Goal: Task Accomplishment & Management: Use online tool/utility

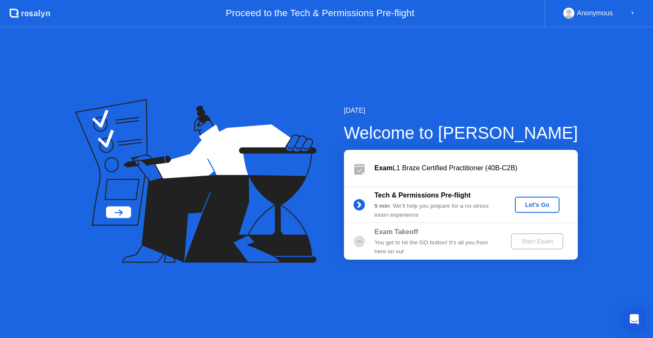
click at [535, 201] on div "Let's Go" at bounding box center [537, 204] width 38 height 7
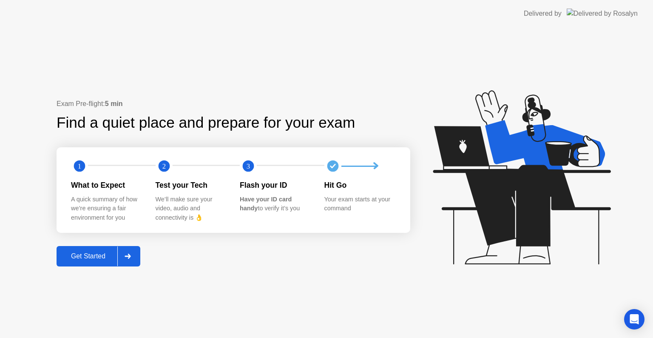
click at [82, 266] on div "Exam Pre-flight: 5 min Find a quiet place and prepare for your exam 1 2 3 What …" at bounding box center [326, 182] width 653 height 310
click at [84, 260] on div "Get Started" at bounding box center [88, 256] width 58 height 8
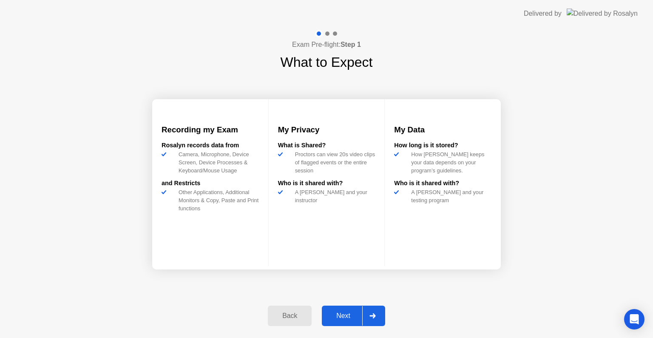
click at [339, 315] on div "Next" at bounding box center [343, 316] width 38 height 8
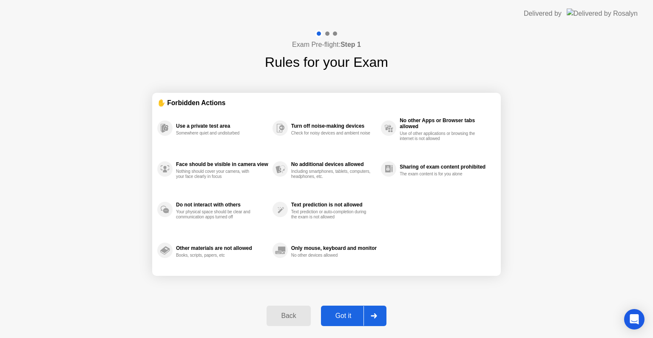
click at [339, 315] on div "Got it" at bounding box center [344, 316] width 40 height 8
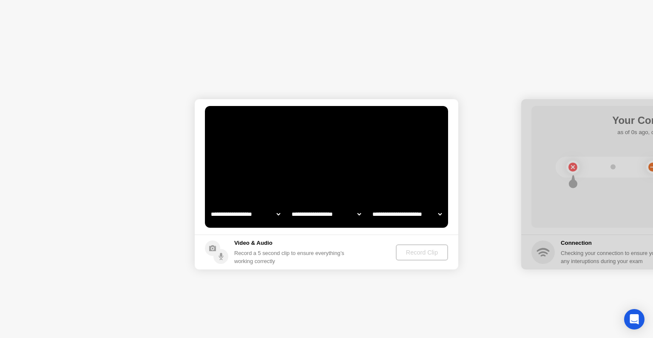
select select "**********"
select select "*******"
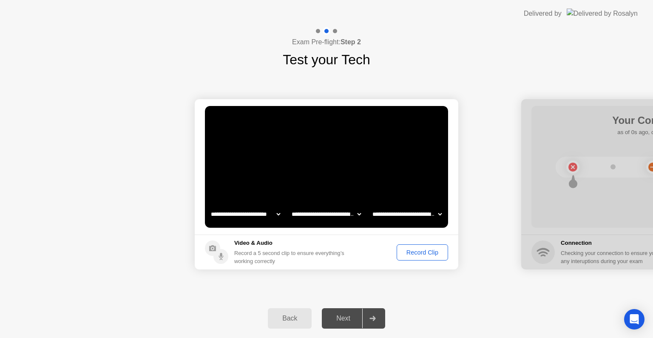
click at [418, 241] on footer "Video & Audio Record a 5 second clip to ensure everything’s working correctly R…" at bounding box center [327, 251] width 264 height 35
click at [420, 261] on footer "Video & Audio Record a 5 second clip to ensure everything’s working correctly R…" at bounding box center [327, 251] width 264 height 35
click at [420, 254] on div "Record Clip" at bounding box center [422, 252] width 45 height 7
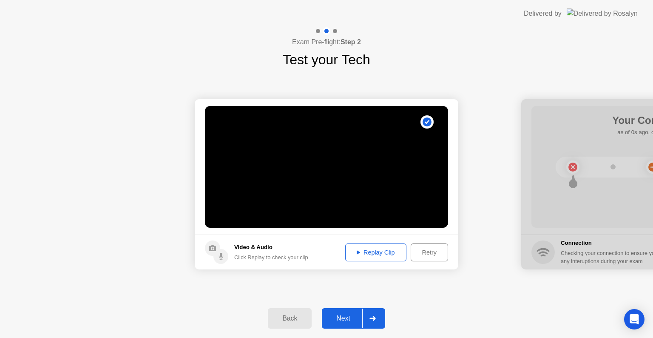
click at [335, 320] on div "Next" at bounding box center [343, 318] width 38 height 8
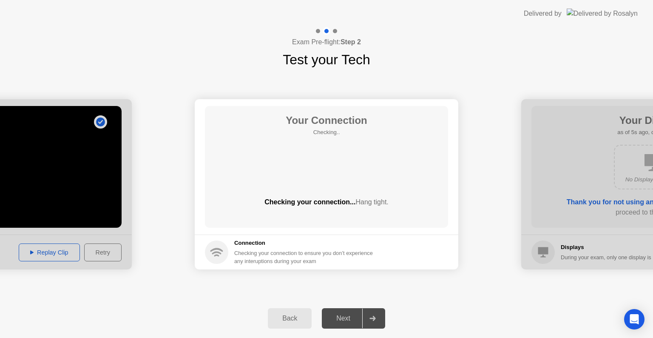
click at [317, 178] on div "Your Connection Checking.. Checking your connection... Hang tight." at bounding box center [326, 167] width 243 height 122
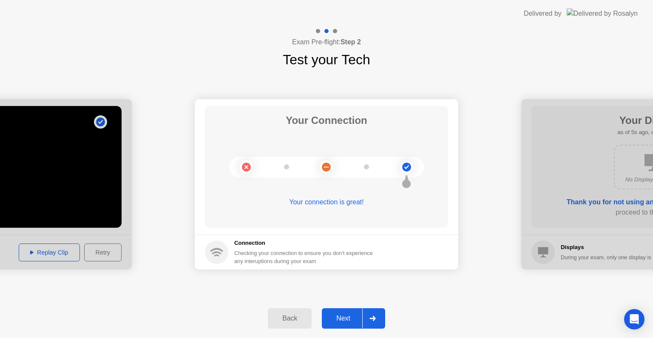
click at [343, 316] on div "Next" at bounding box center [343, 318] width 38 height 8
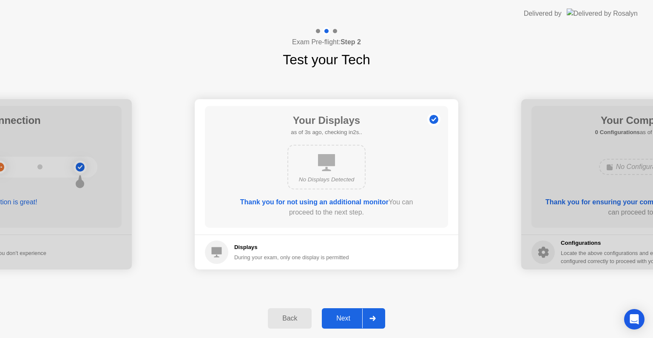
click at [343, 315] on div "Next" at bounding box center [343, 318] width 38 height 8
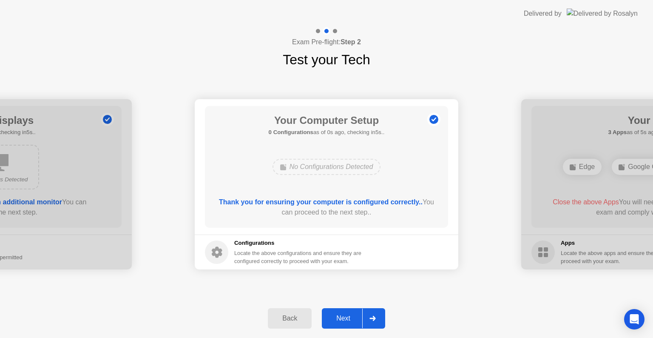
click at [345, 314] on div "Next" at bounding box center [343, 318] width 38 height 8
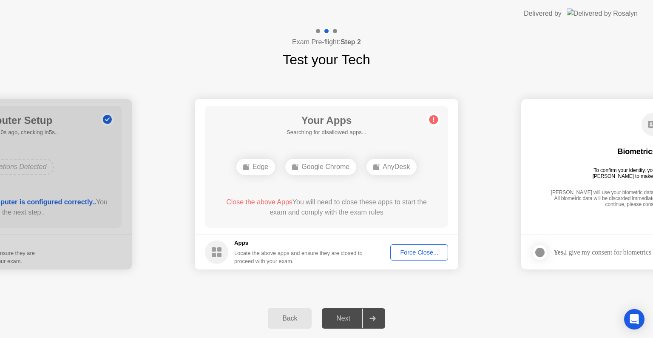
click at [406, 249] on div "Force Close..." at bounding box center [419, 252] width 52 height 7
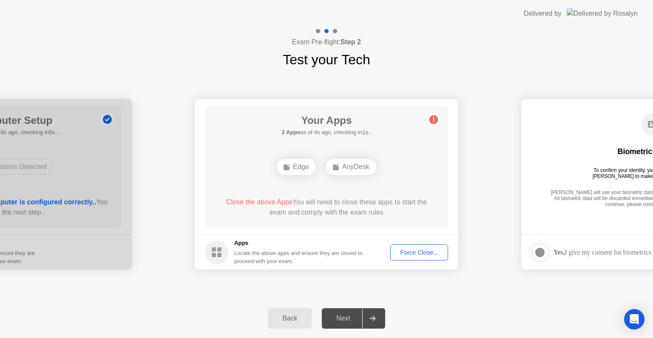
click at [403, 255] on div "Force Close..." at bounding box center [419, 252] width 52 height 7
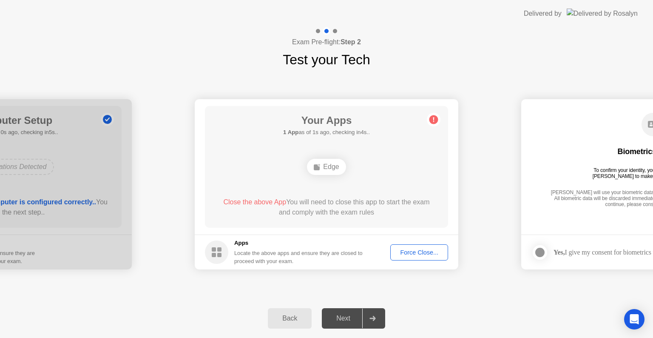
click at [426, 253] on div "Force Close..." at bounding box center [419, 252] width 52 height 7
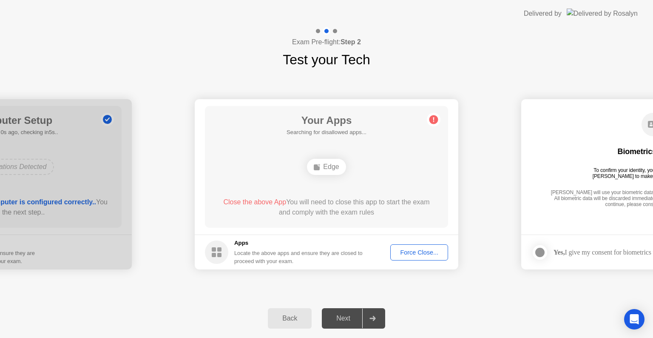
click at [407, 253] on div "Force Close..." at bounding box center [419, 252] width 52 height 7
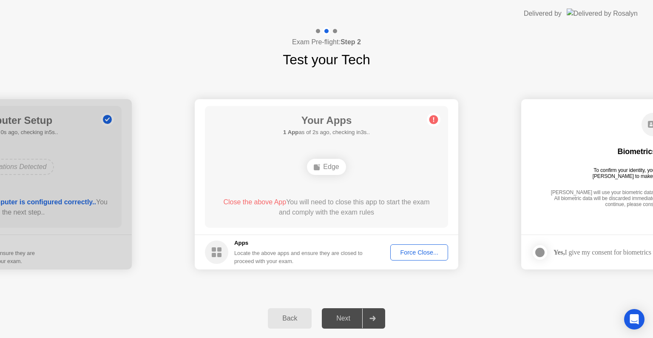
click at [321, 162] on div "Edge" at bounding box center [326, 167] width 39 height 16
click at [435, 114] on icon at bounding box center [434, 120] width 14 height 14
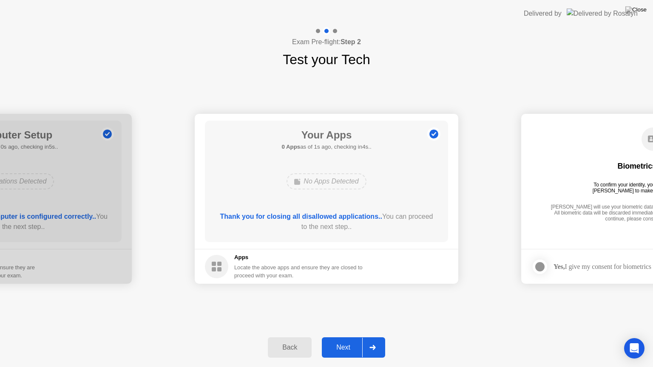
click at [335, 337] on div "Next" at bounding box center [343, 348] width 38 height 8
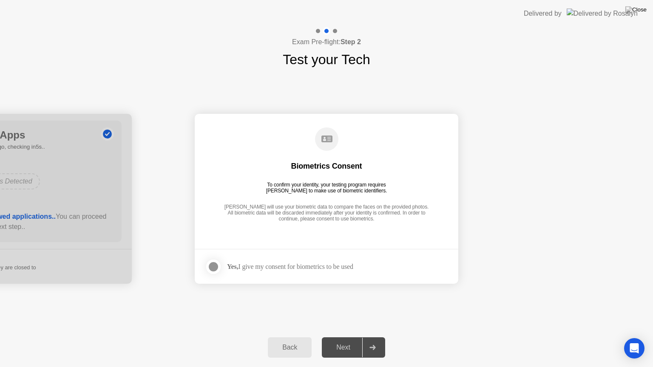
click at [213, 271] on div at bounding box center [213, 267] width 10 height 10
click at [343, 337] on div "Back Next" at bounding box center [326, 347] width 653 height 39
click at [342, 337] on div "Next" at bounding box center [343, 348] width 38 height 8
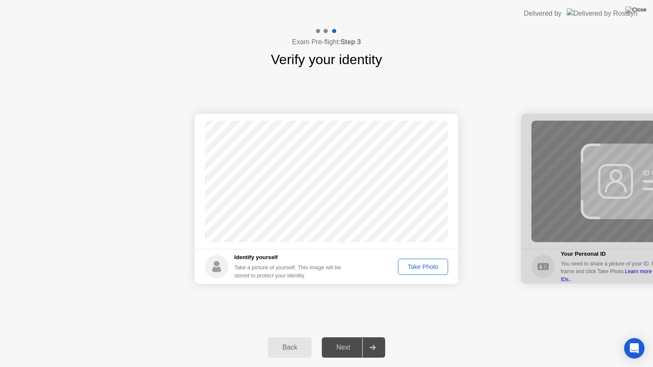
click at [424, 270] on div "Take Photo" at bounding box center [423, 267] width 44 height 7
click at [348, 337] on div "Next" at bounding box center [343, 348] width 38 height 8
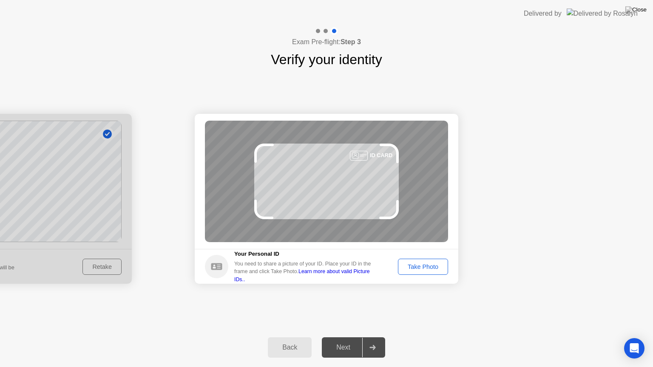
click at [350, 337] on div "Next" at bounding box center [343, 348] width 38 height 8
click at [422, 266] on div "Take Photo" at bounding box center [423, 267] width 44 height 7
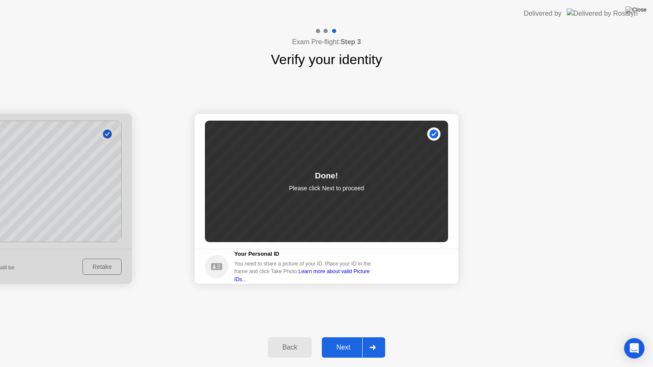
click at [340, 337] on button "Next" at bounding box center [353, 348] width 63 height 20
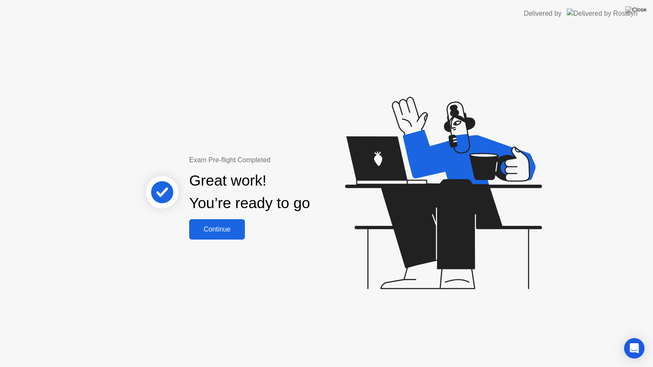
click at [224, 233] on div "Continue" at bounding box center [217, 230] width 51 height 8
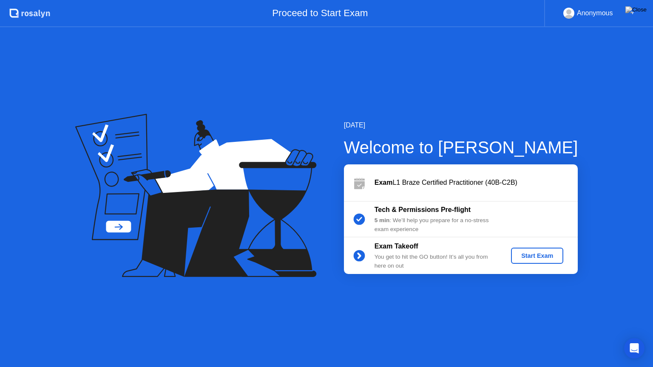
click at [532, 258] on div "Start Exam" at bounding box center [536, 256] width 45 height 7
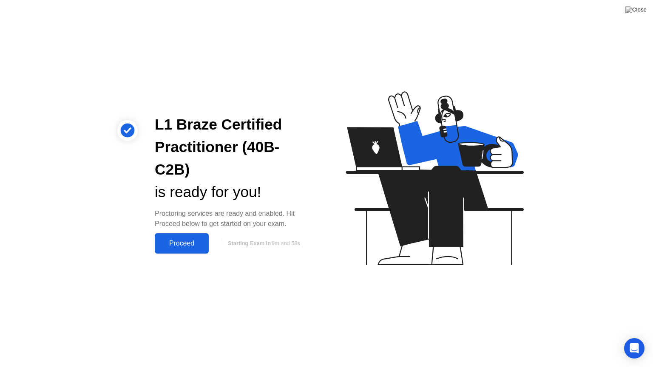
click at [185, 241] on div "Proceed" at bounding box center [181, 244] width 49 height 8
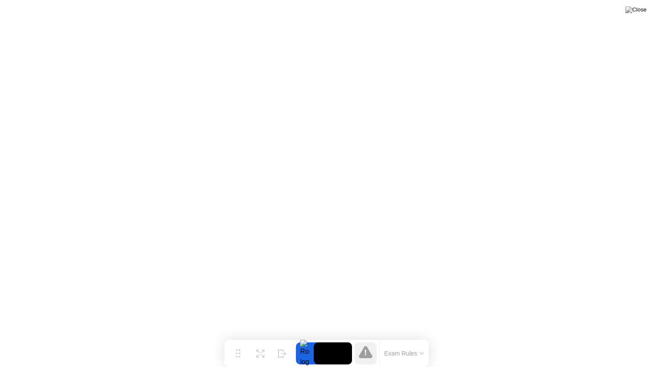
click at [337, 337] on video at bounding box center [333, 354] width 38 height 22
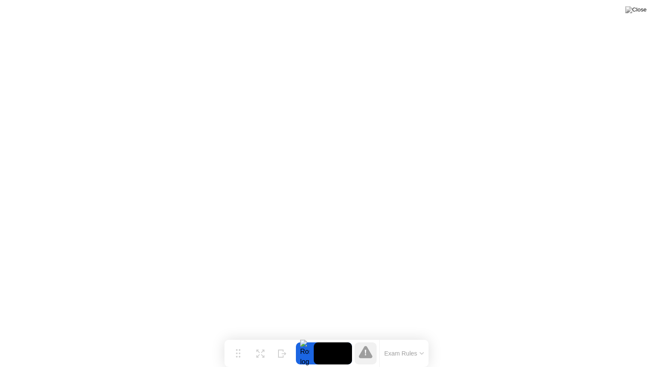
click at [365, 337] on icon at bounding box center [366, 352] width 14 height 12
click at [401, 337] on button "Exam Rules" at bounding box center [404, 354] width 45 height 8
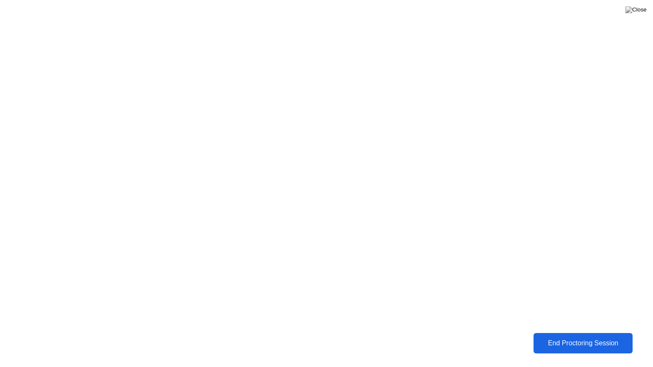
click at [550, 337] on div "End Proctoring Session" at bounding box center [583, 344] width 94 height 8
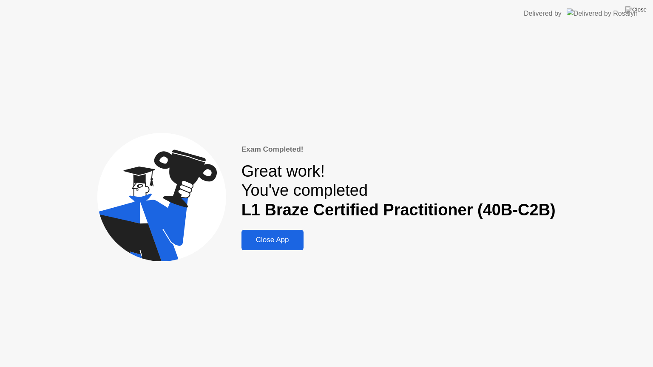
click at [283, 239] on div "Close App" at bounding box center [272, 240] width 57 height 9
